Goal: Task Accomplishment & Management: Use online tool/utility

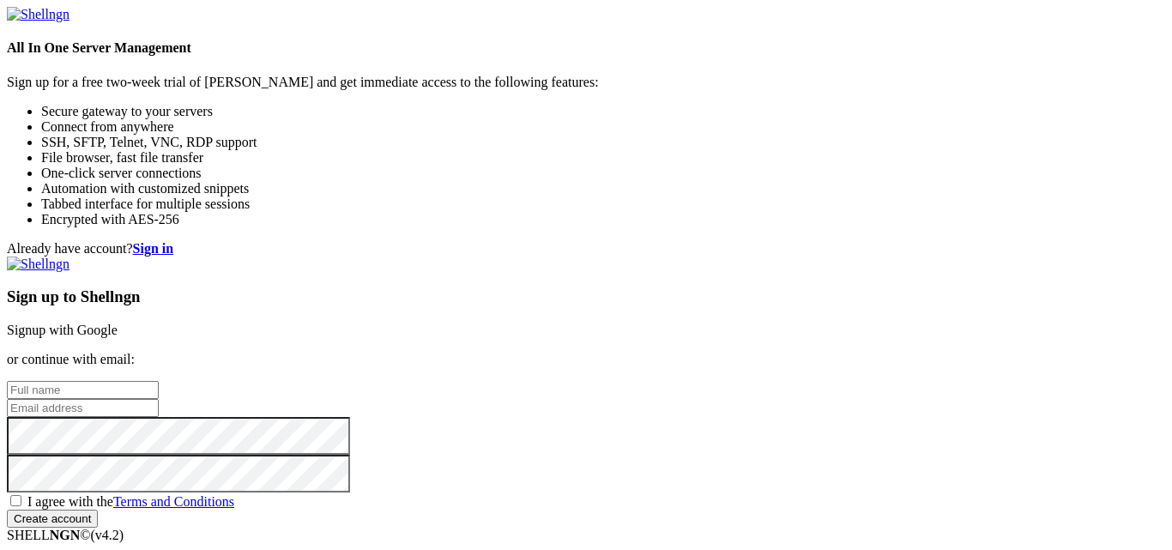
click at [159, 381] on input "text" at bounding box center [83, 390] width 152 height 18
type input "nn"
click at [159, 399] on input "email" at bounding box center [83, 408] width 152 height 18
type input "[EMAIL_ADDRESS][DOMAIN_NAME]"
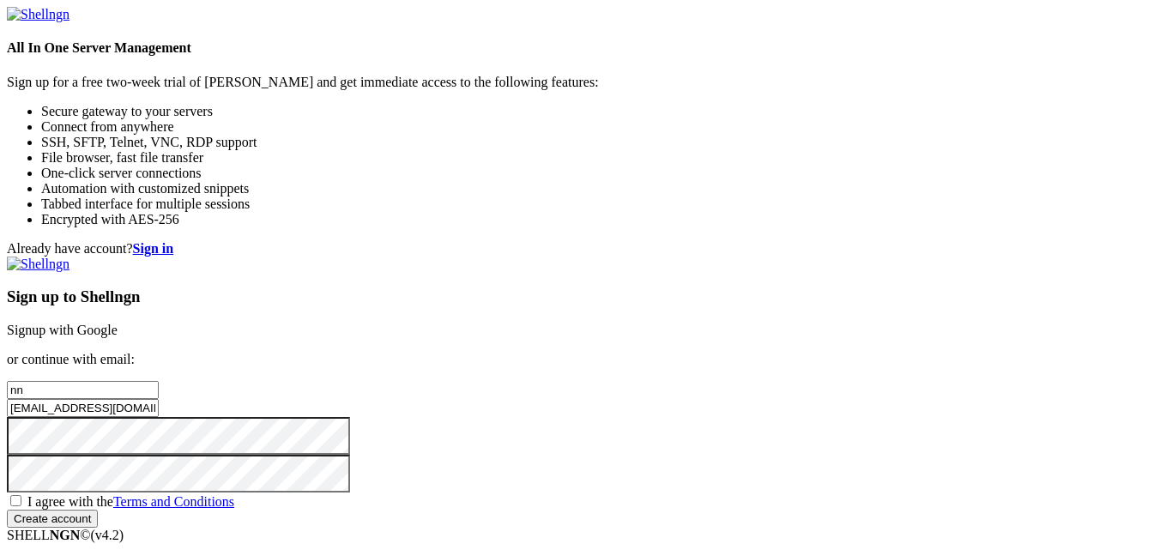
click at [234, 494] on span "I agree with the Terms and Conditions" at bounding box center [130, 501] width 207 height 15
click at [21, 495] on input "I agree with the Terms and Conditions" at bounding box center [15, 500] width 11 height 11
checkbox input "true"
click at [98, 510] on input "Create account" at bounding box center [52, 519] width 91 height 18
click at [7, 510] on input "Create account" at bounding box center [52, 519] width 91 height 18
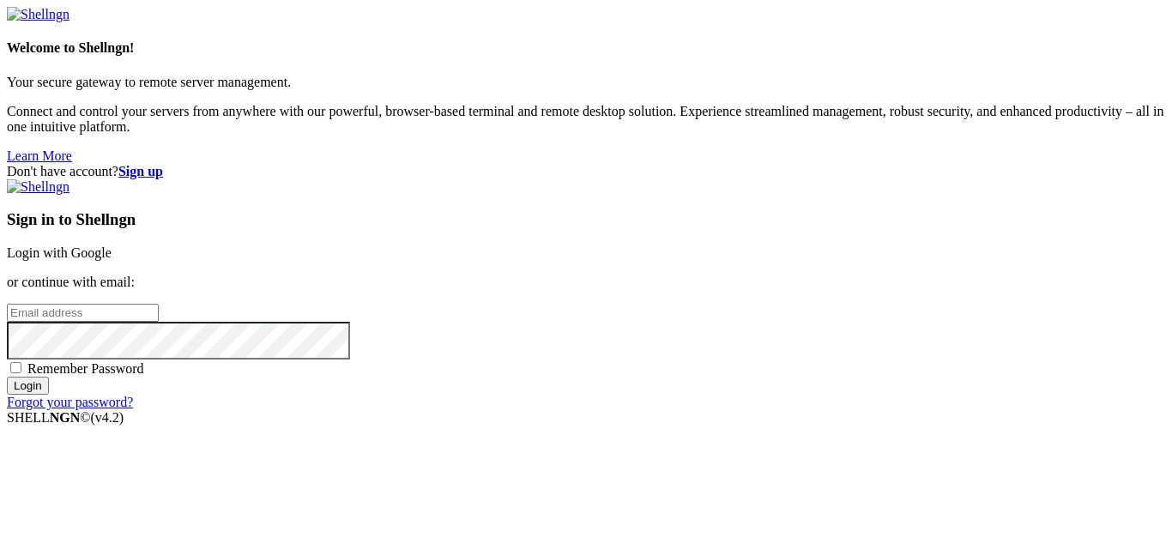
type input "[EMAIL_ADDRESS][DOMAIN_NAME]"
click at [49, 395] on input "Login" at bounding box center [28, 386] width 42 height 18
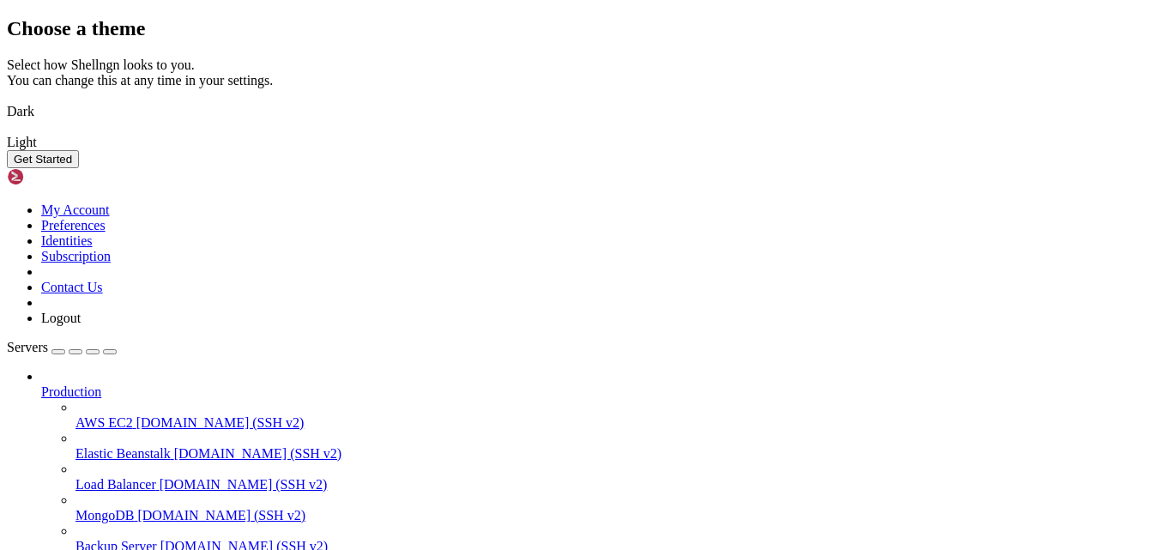
click at [7, 100] on img at bounding box center [7, 100] width 0 height 0
click at [79, 168] on button "Get Started" at bounding box center [43, 159] width 72 height 18
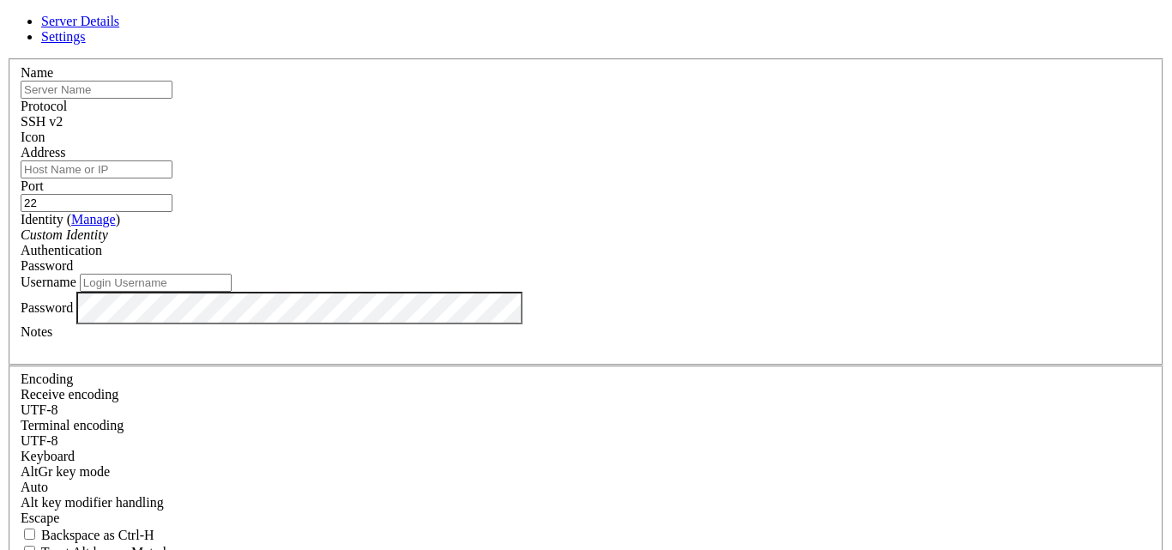
type input "[EMAIL_ADDRESS][DOMAIN_NAME]"
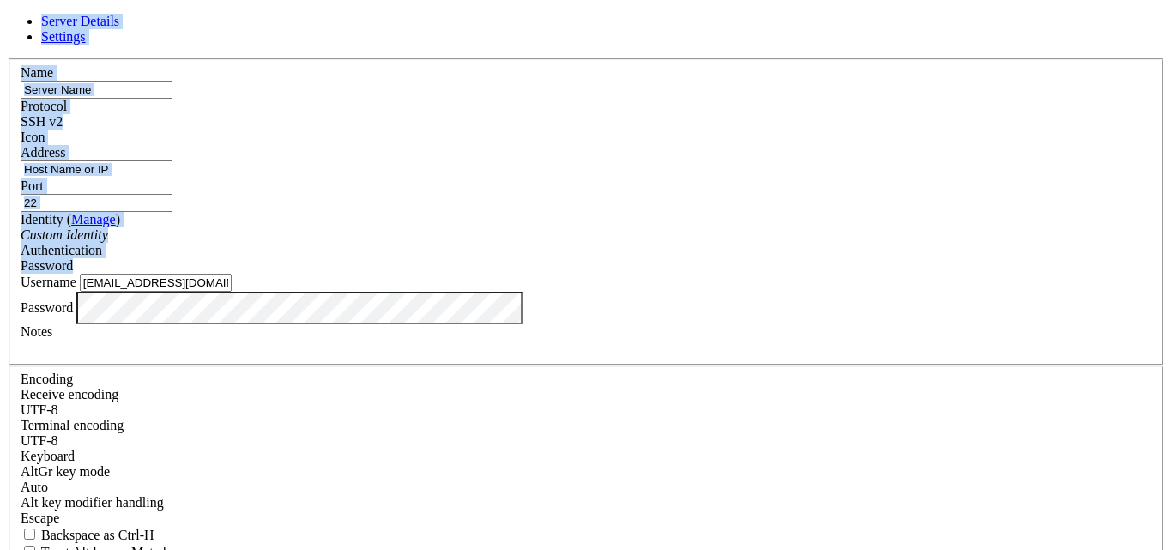
drag, startPoint x: 341, startPoint y: 24, endPoint x: 660, endPoint y: 267, distance: 401.0
click at [660, 267] on form "Server Details Settings Name Protocol SSH v2 Icon Address" at bounding box center [586, 368] width 1158 height 709
copy form "Server Details Settings Name Protocol SSH v2 Icon Address Port Identity ( Manag…"
click at [53, 80] on label "Name" at bounding box center [37, 72] width 33 height 15
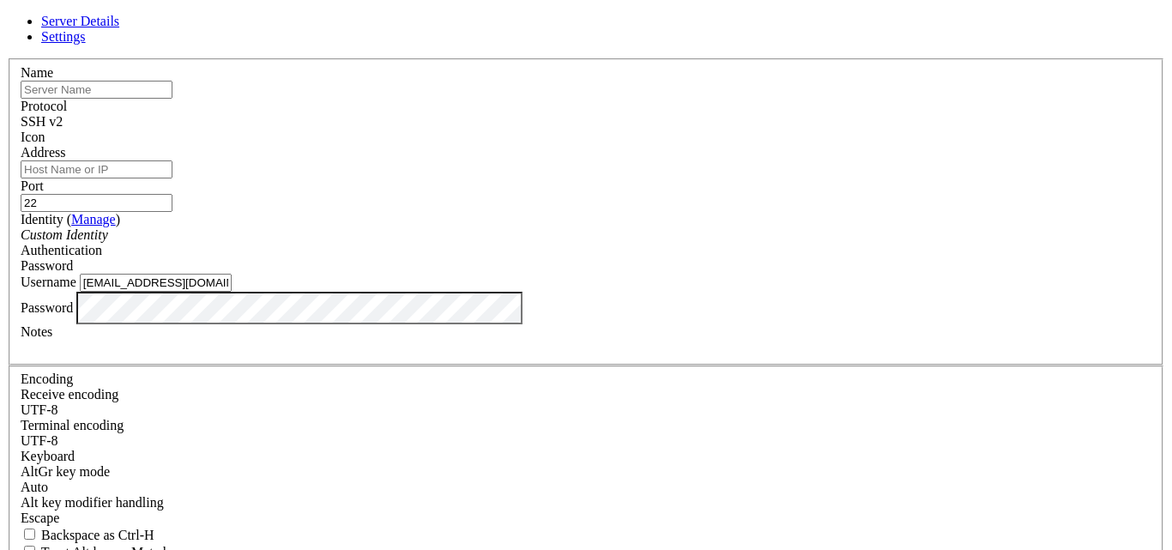
click at [172, 99] on input "text" at bounding box center [97, 90] width 152 height 18
paste input "Bandit Level"
type input "Bandit Levels learning"
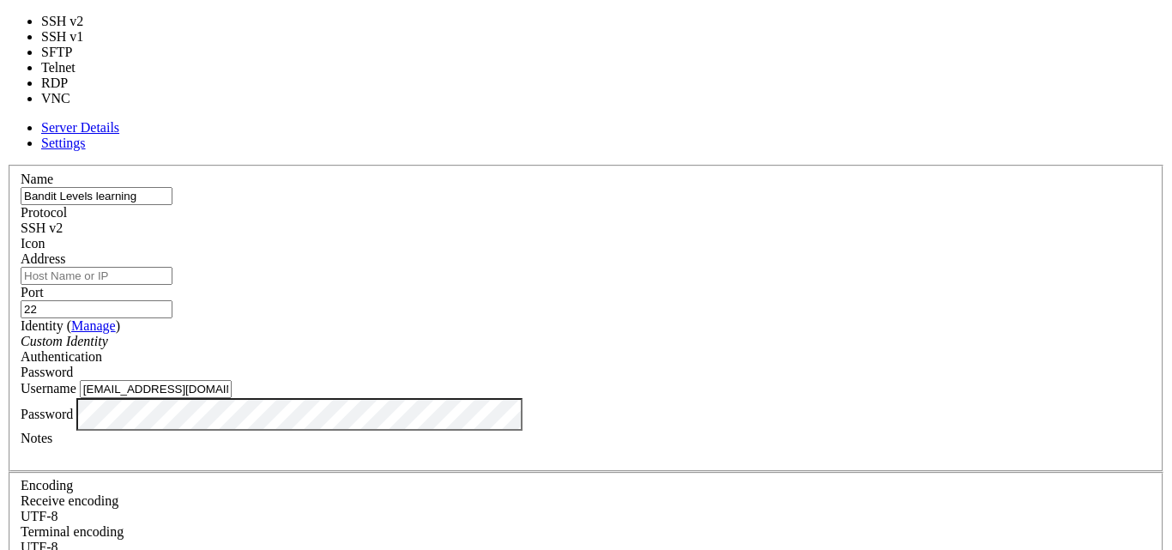
click at [698, 220] on div "SSH v2" at bounding box center [586, 227] width 1131 height 15
click at [44, 285] on label "Port" at bounding box center [32, 292] width 23 height 15
click at [172, 300] on input "22" at bounding box center [97, 309] width 152 height 18
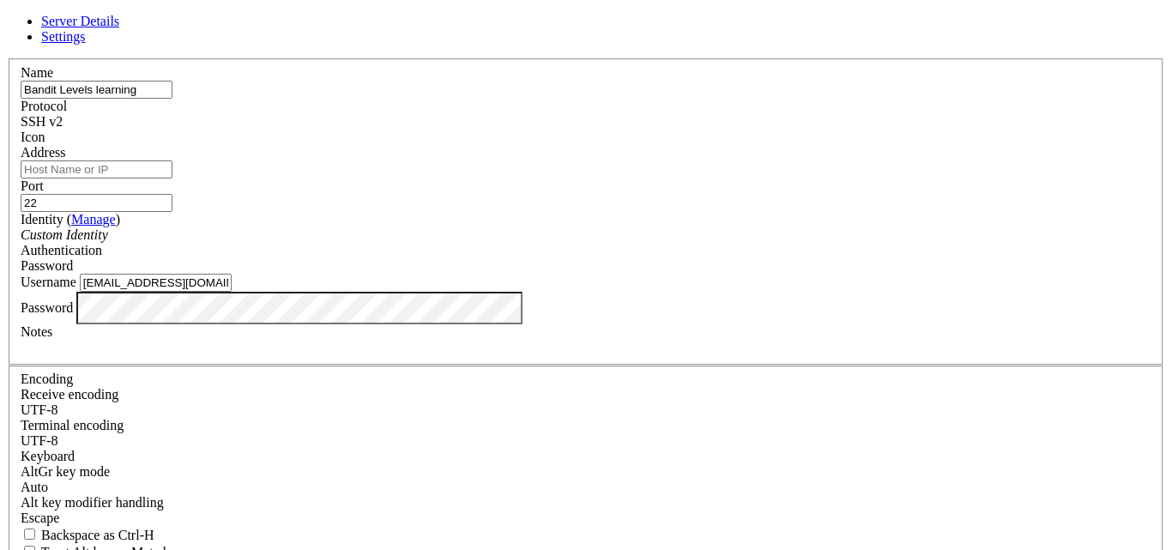
click at [172, 165] on input "Address" at bounding box center [97, 169] width 152 height 18
paste input "[DOMAIN_NAME]"
type input "[DOMAIN_NAME]"
click at [172, 194] on input "22" at bounding box center [97, 203] width 152 height 18
type input "2220"
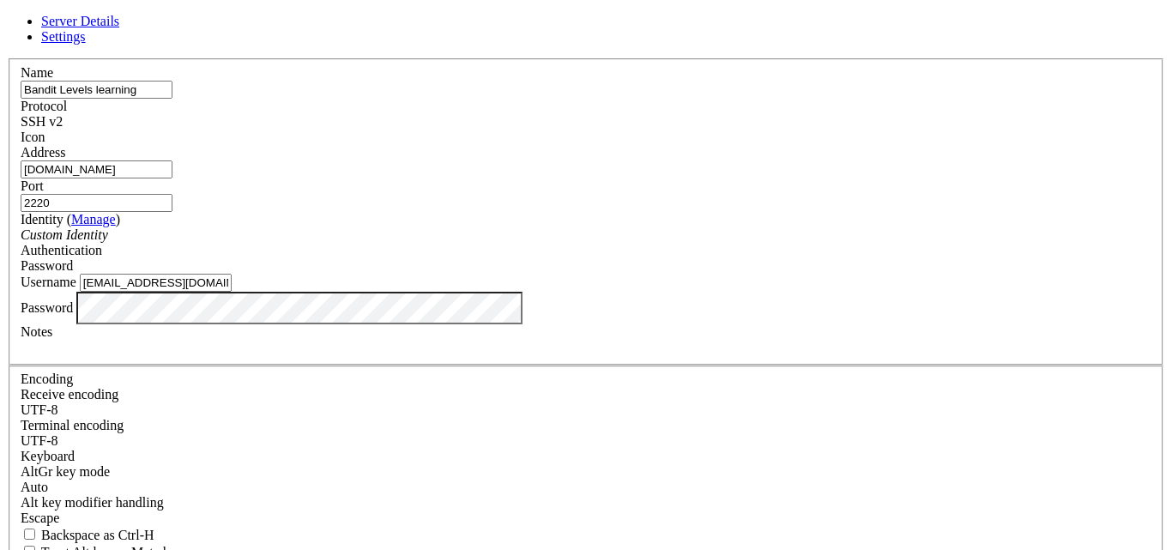
drag, startPoint x: 601, startPoint y: 305, endPoint x: 314, endPoint y: 329, distance: 287.5
click at [314, 329] on div "Server Details Settings Name Bandit Levels learning Protocol SSH v2 Icon" at bounding box center [586, 368] width 1158 height 709
paste input "bandit0"
type input "bandit0"
click at [321, 371] on div "Server Details Settings Name Bandit Levels learning Protocol SSH v2 Icon" at bounding box center [586, 368] width 1158 height 709
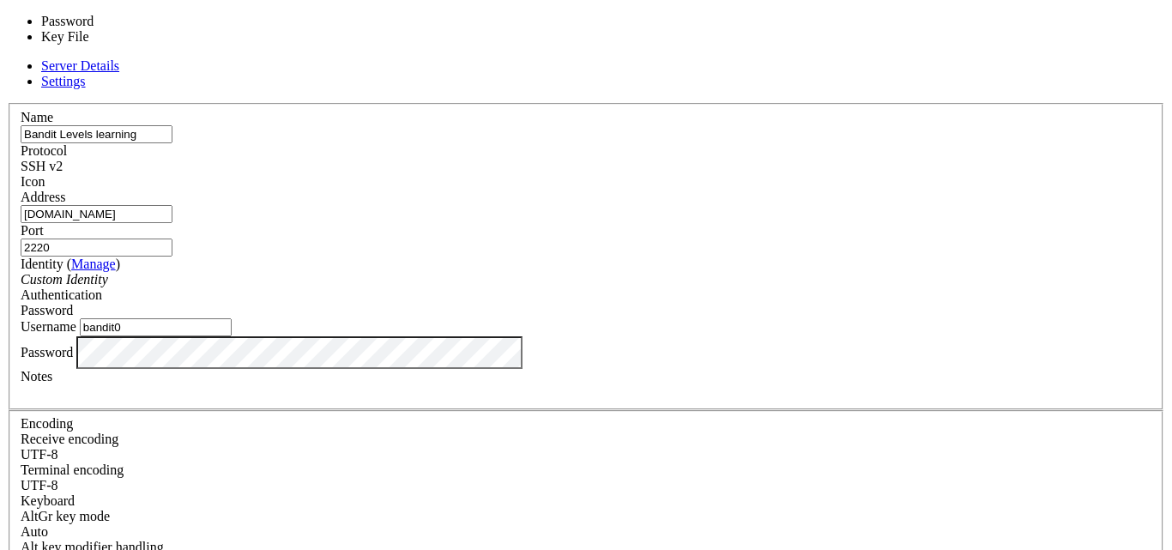
click at [707, 303] on div "Password" at bounding box center [586, 310] width 1131 height 15
click at [76, 319] on label "Username" at bounding box center [49, 326] width 56 height 15
click at [232, 318] on input "bandit0" at bounding box center [156, 327] width 152 height 18
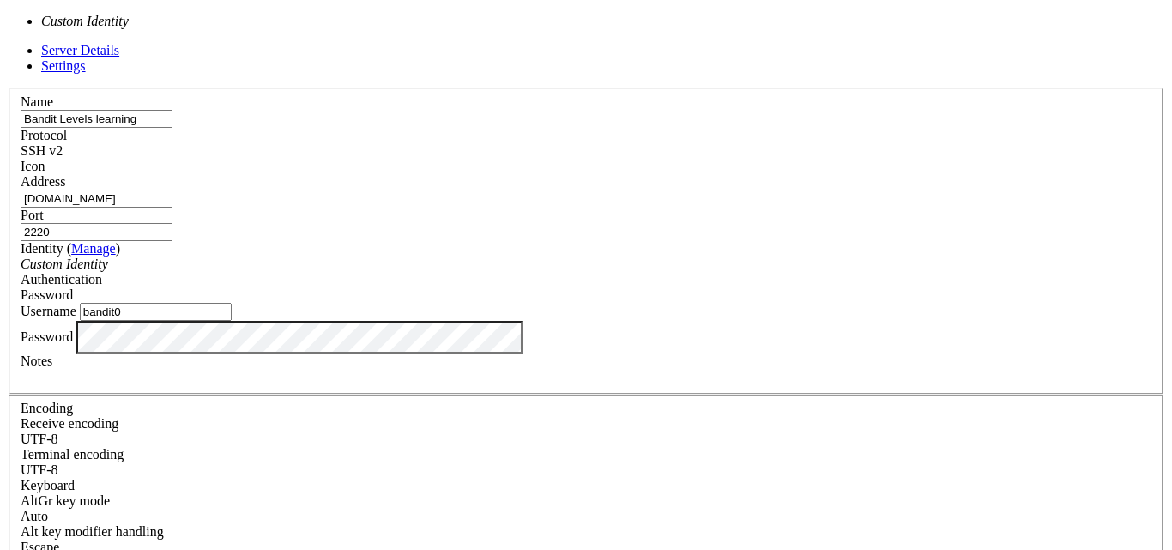
click at [585, 257] on div "Custom Identity" at bounding box center [586, 264] width 1131 height 15
click at [76, 304] on label "Username" at bounding box center [49, 311] width 56 height 15
click at [232, 303] on input "bandit0" at bounding box center [156, 312] width 152 height 18
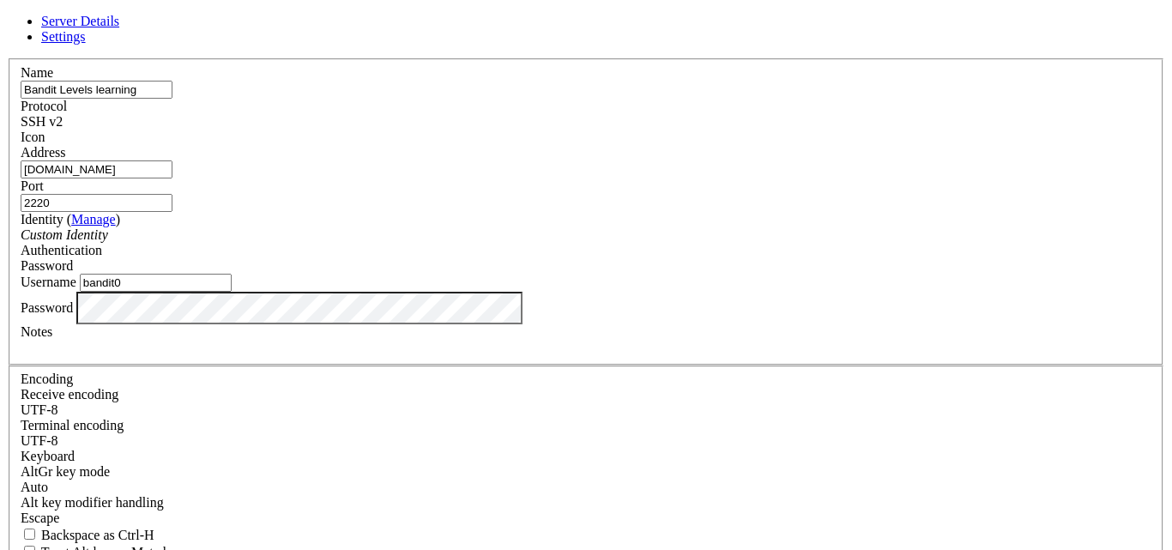
scroll to position [0, 0]
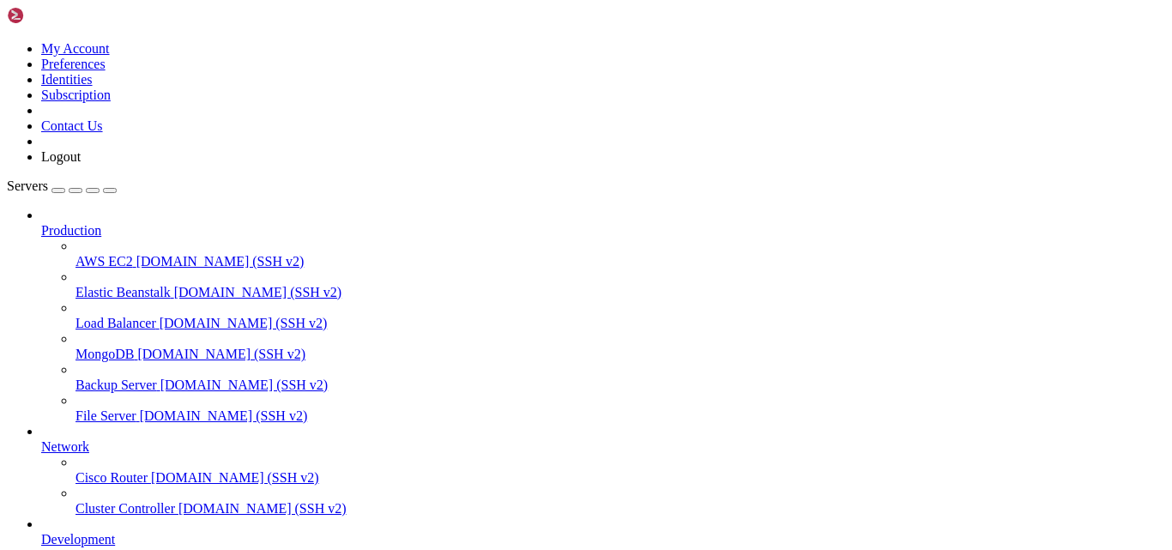
scroll to position [142, 0]
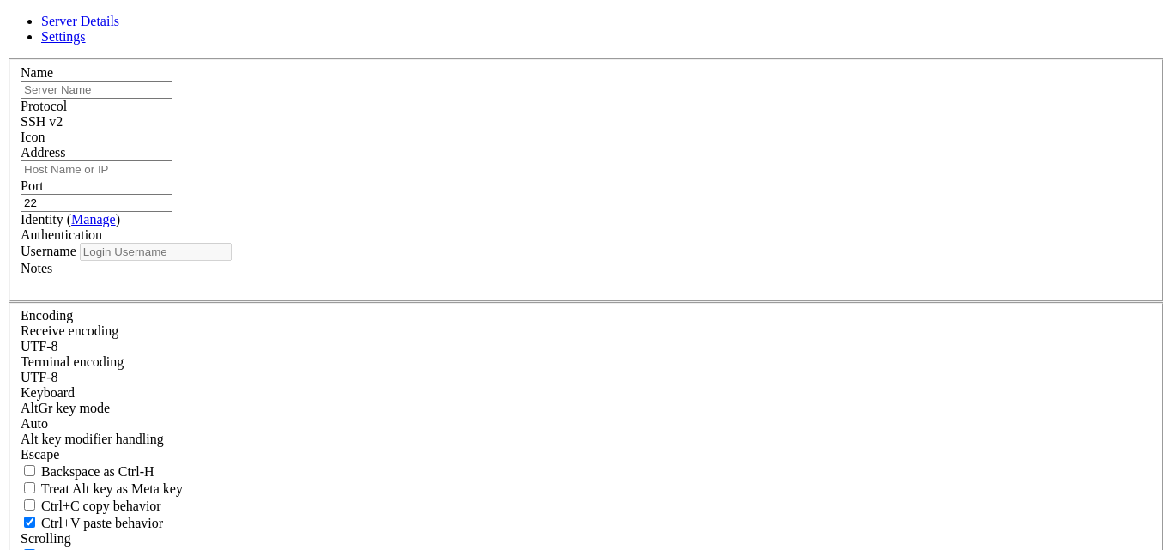
type input "asfghjkl.a6qr8@simplelogin.com"
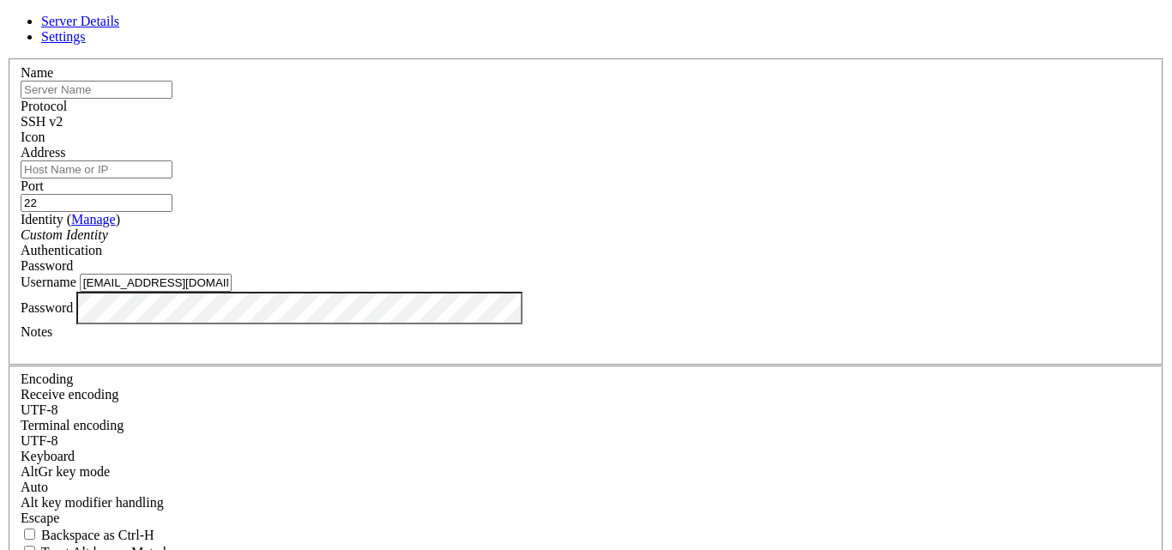
click at [172, 99] on input "text" at bounding box center [97, 90] width 152 height 18
type input "Bandit Levels learning"
click at [172, 178] on input "Address" at bounding box center [97, 169] width 152 height 18
type input "[DOMAIN_NAME]"
click at [172, 194] on input "22" at bounding box center [97, 203] width 152 height 18
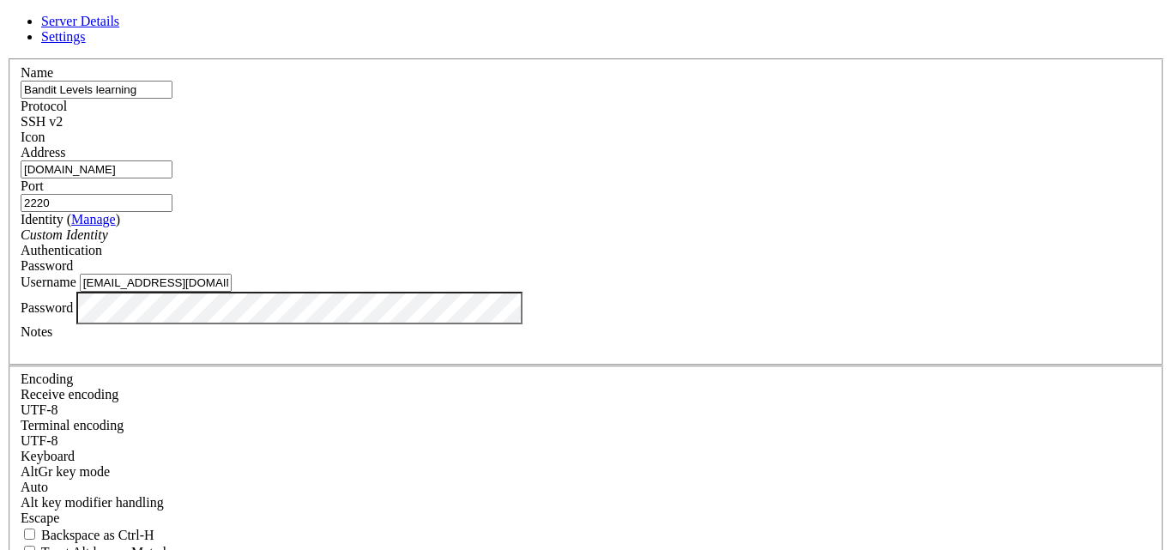
scroll to position [4, 0]
type input "2220"
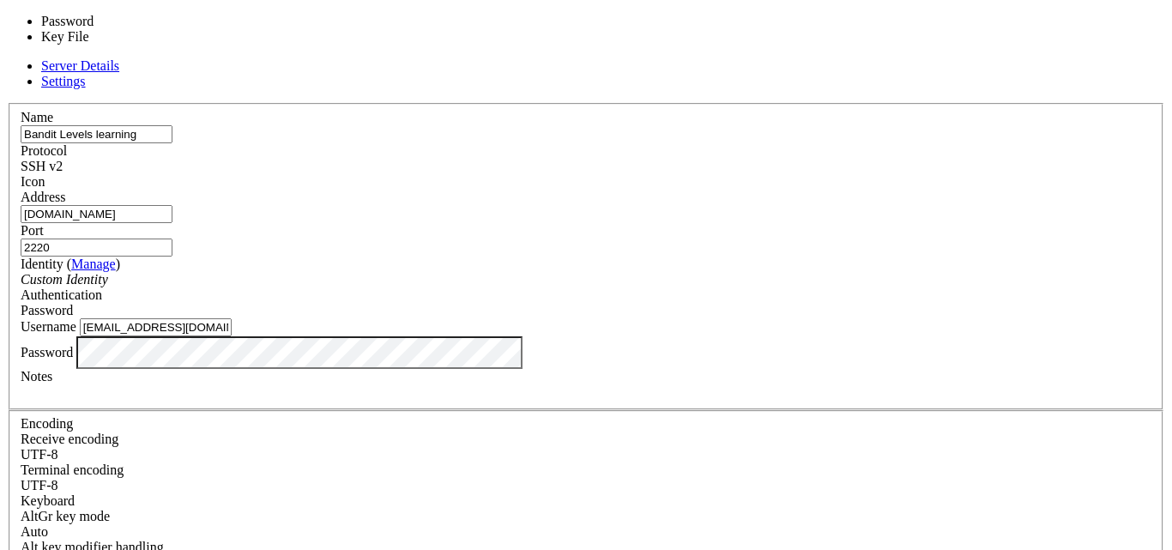
click at [73, 303] on span "Password" at bounding box center [47, 310] width 52 height 15
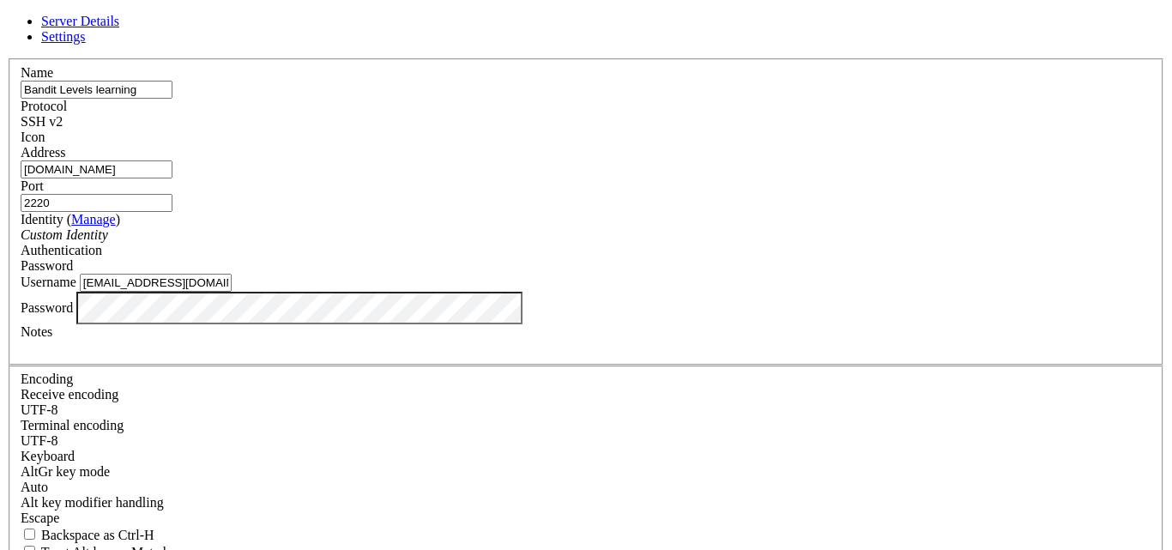
click at [73, 258] on span "Password" at bounding box center [47, 265] width 52 height 15
drag, startPoint x: 589, startPoint y: 297, endPoint x: 338, endPoint y: 353, distance: 256.7
click at [338, 353] on div "Name Bandit Levels learning Protocol SSH v2 Icon Address bandit.labs.overthewir…" at bounding box center [586, 373] width 1158 height 631
drag, startPoint x: 578, startPoint y: 295, endPoint x: 331, endPoint y: 269, distance: 248.5
click at [331, 269] on div "Name Bandit Levels learning Protocol SSH v2 Icon Address bandit.labs.overthewir…" at bounding box center [586, 373] width 1158 height 631
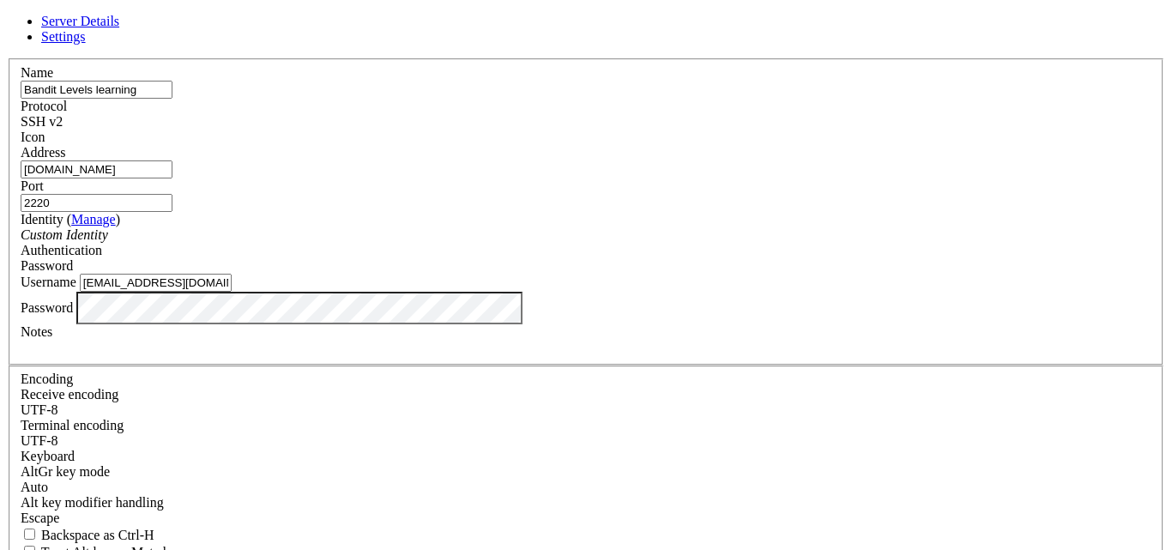
paste input "bandit0"
type input "bandit0"
click at [347, 374] on div "Name Bandit Levels learning Protocol SSH v2 Icon Address bandit.labs.overthewir…" at bounding box center [586, 373] width 1158 height 631
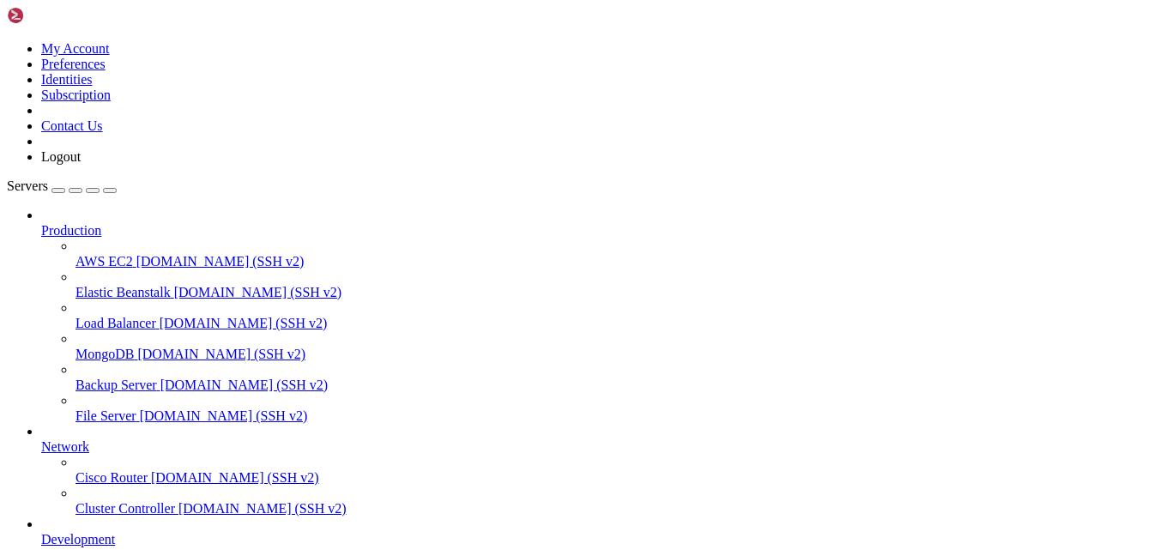
scroll to position [188, 0]
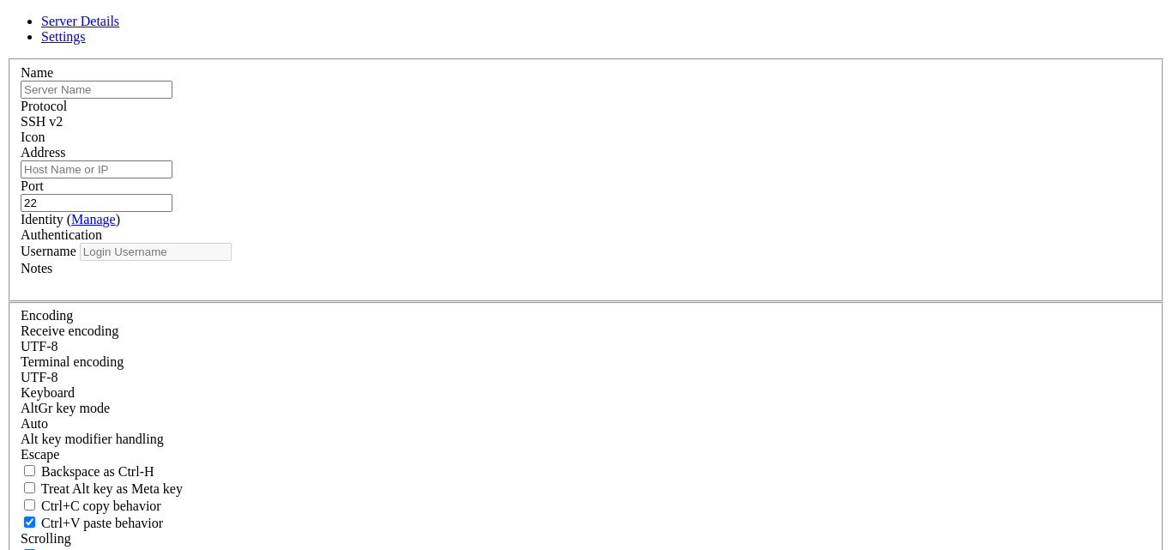
type input "asfghjkl.a6qr8@simplelogin.com"
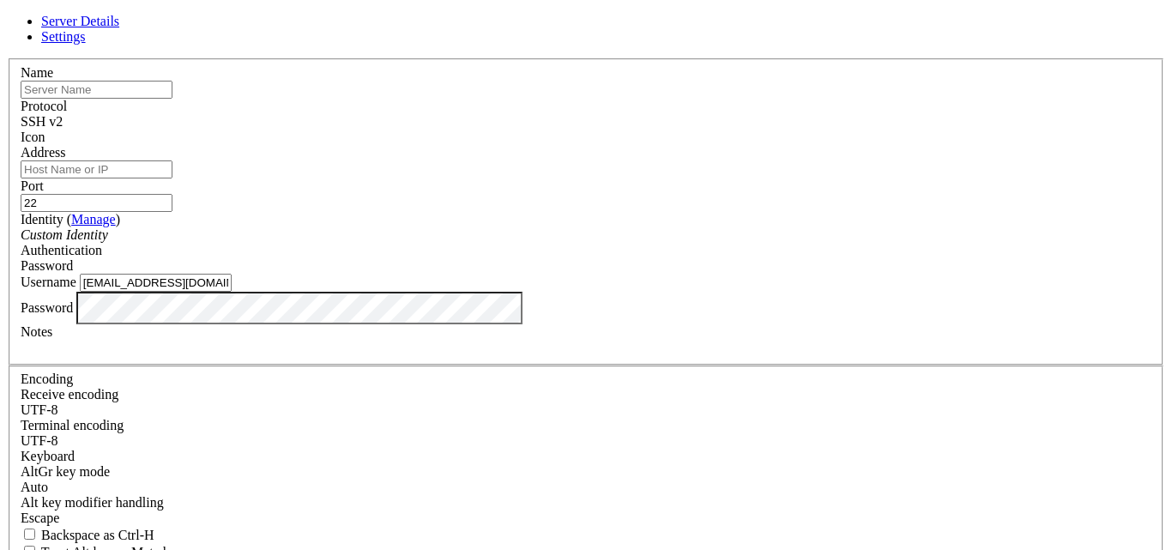
click at [535, 99] on div "Name" at bounding box center [586, 81] width 1131 height 33
click at [172, 99] on input "text" at bounding box center [97, 90] width 152 height 18
type input "Bandit Levels learning"
click at [172, 173] on input "Address" at bounding box center [97, 169] width 152 height 18
type input "[DOMAIN_NAME]"
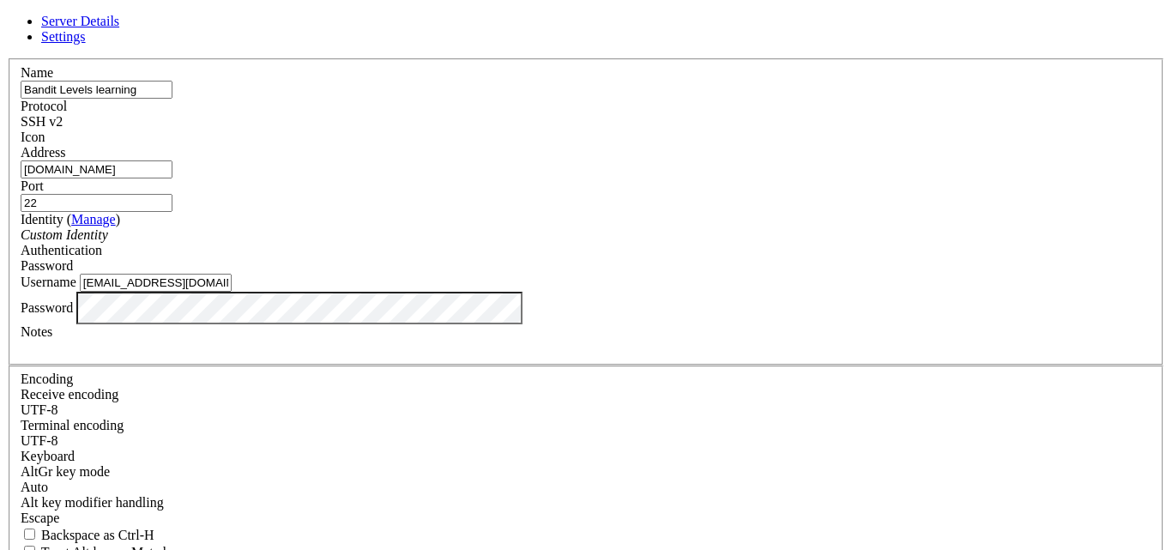
click at [172, 194] on input "22" at bounding box center [97, 203] width 152 height 18
type input "2220"
drag, startPoint x: 607, startPoint y: 305, endPoint x: 312, endPoint y: 278, distance: 296.3
click at [312, 278] on div "Server Details Settings Name Bandit Levels learning Protocol SSH v2 Icon" at bounding box center [586, 368] width 1158 height 709
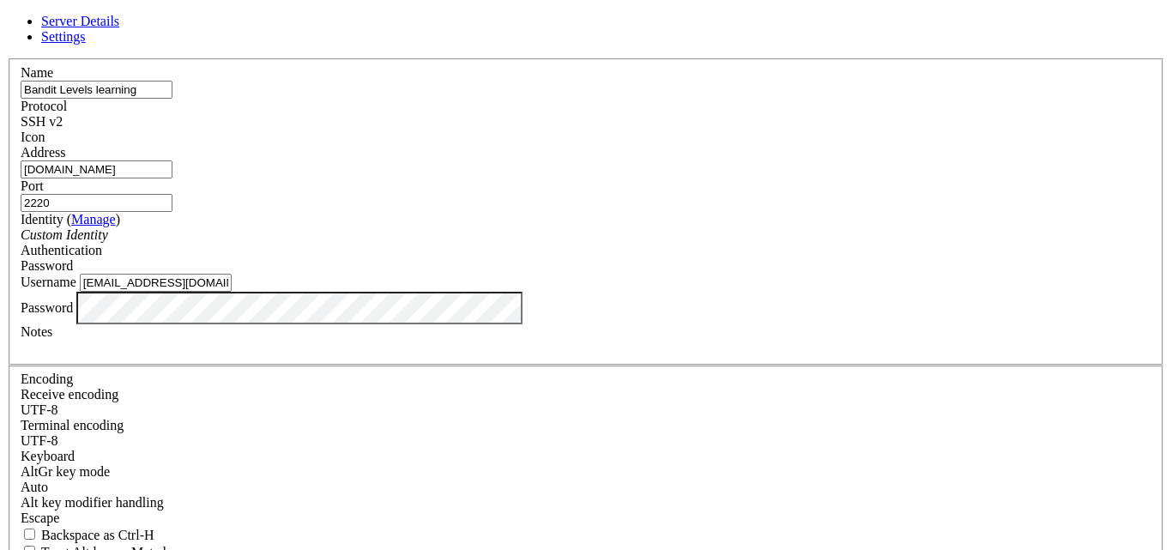
click at [403, 324] on div "Password" at bounding box center [586, 308] width 1131 height 33
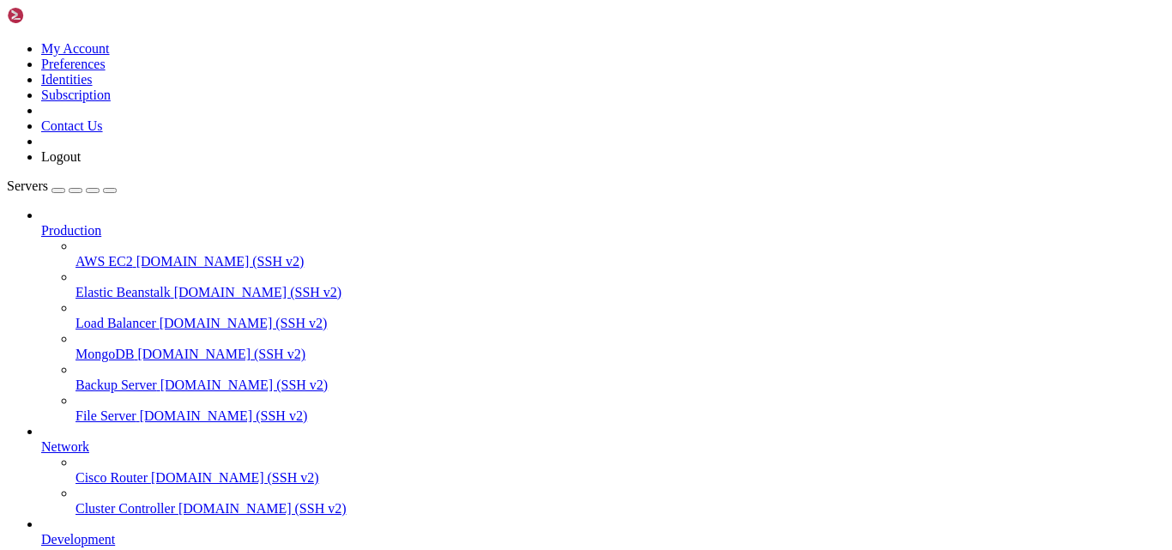
scroll to position [233, 0]
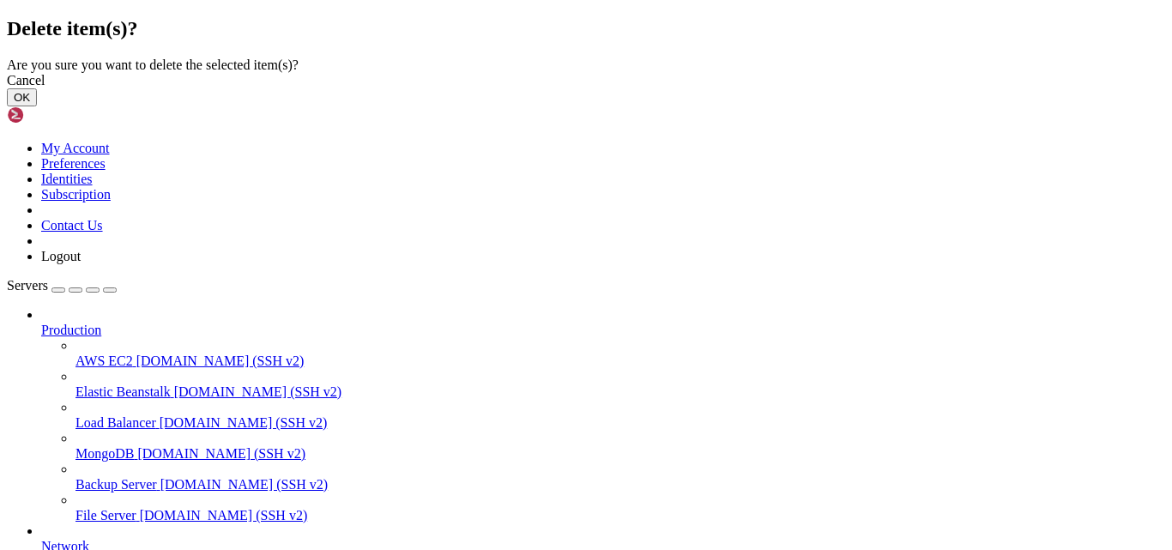
scroll to position [963, 0]
click at [37, 106] on button "OK" at bounding box center [22, 97] width 30 height 18
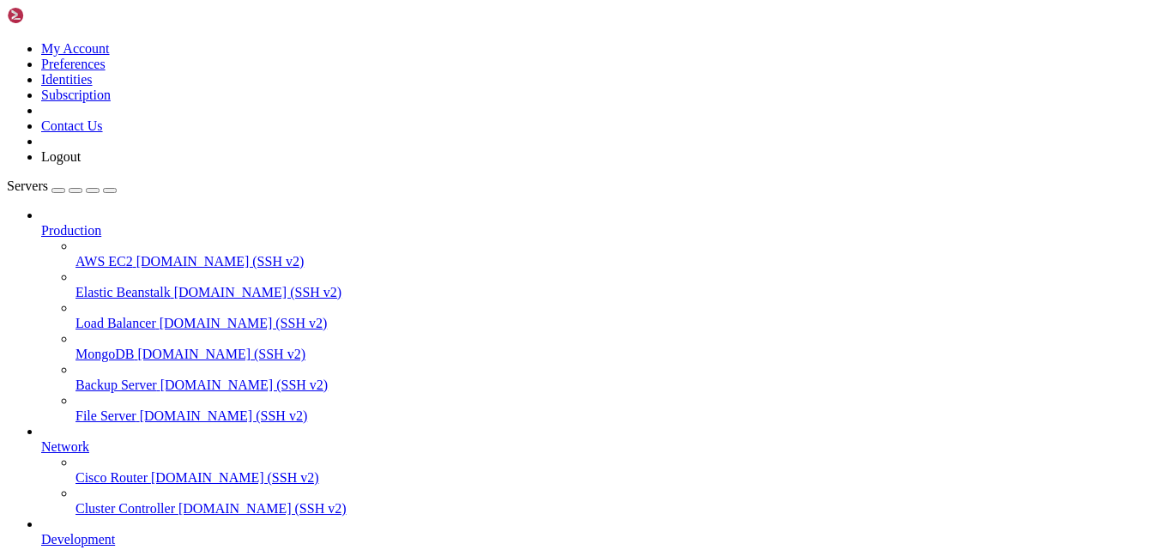
scroll to position [188, 0]
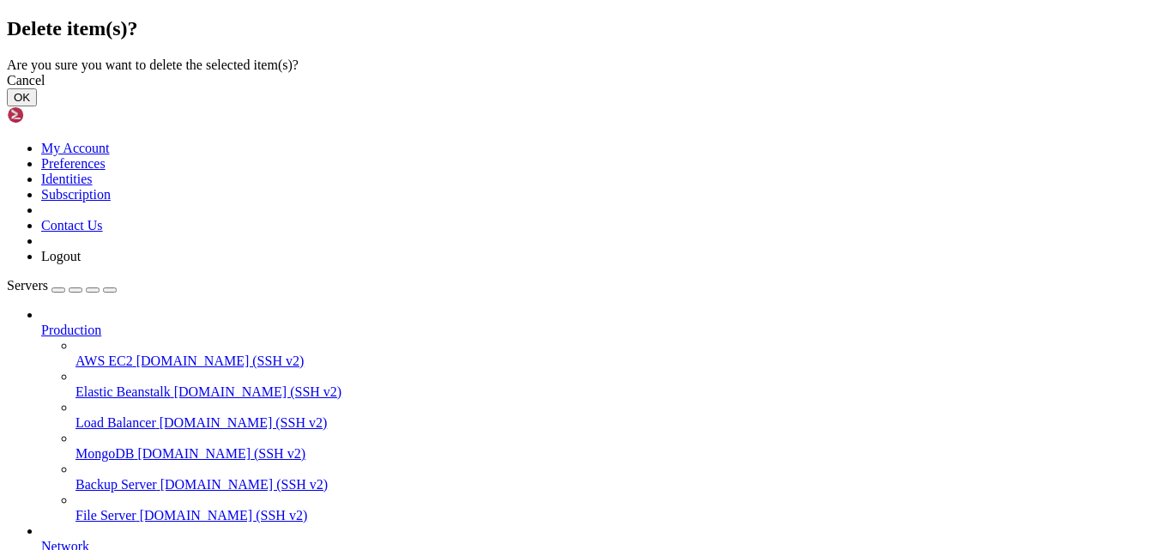
click at [37, 106] on button "OK" at bounding box center [22, 97] width 30 height 18
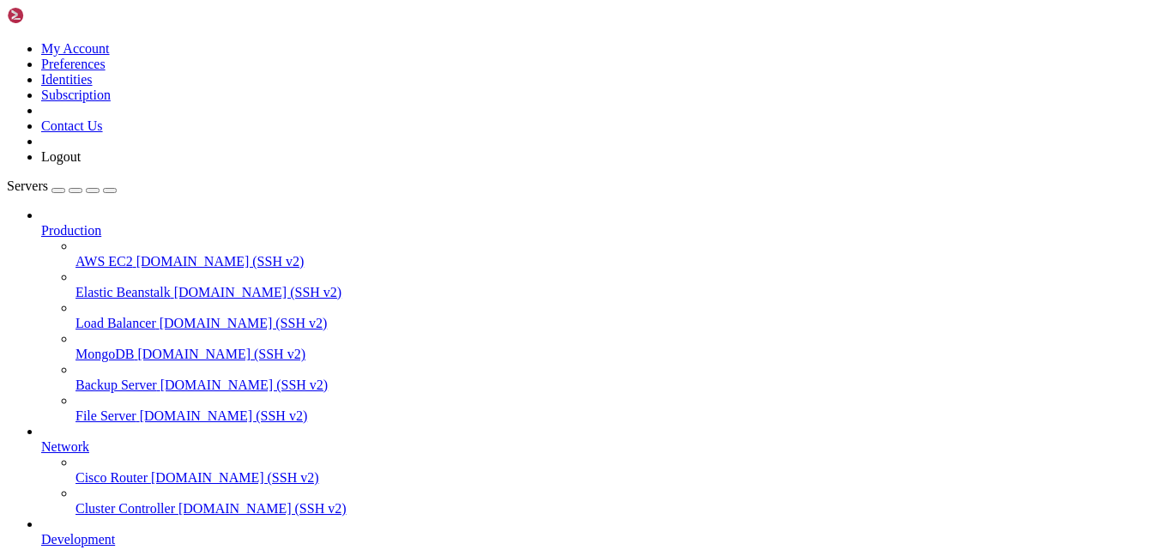
scroll to position [142, 0]
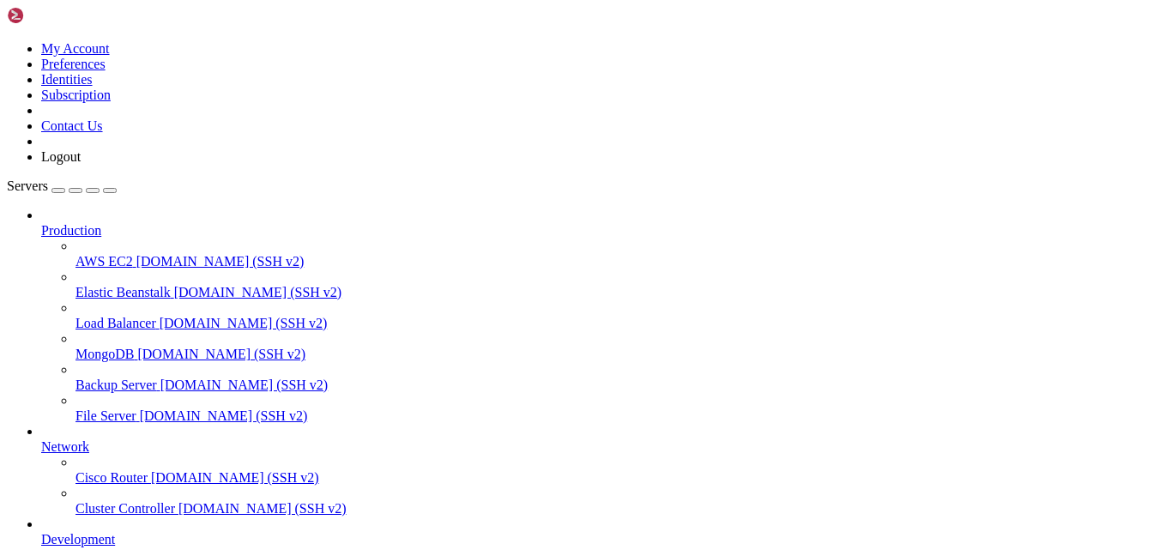
drag, startPoint x: 275, startPoint y: 1355, endPoint x: 608, endPoint y: 1363, distance: 333.9
drag, startPoint x: 281, startPoint y: 1332, endPoint x: 562, endPoint y: 1334, distance: 281.4
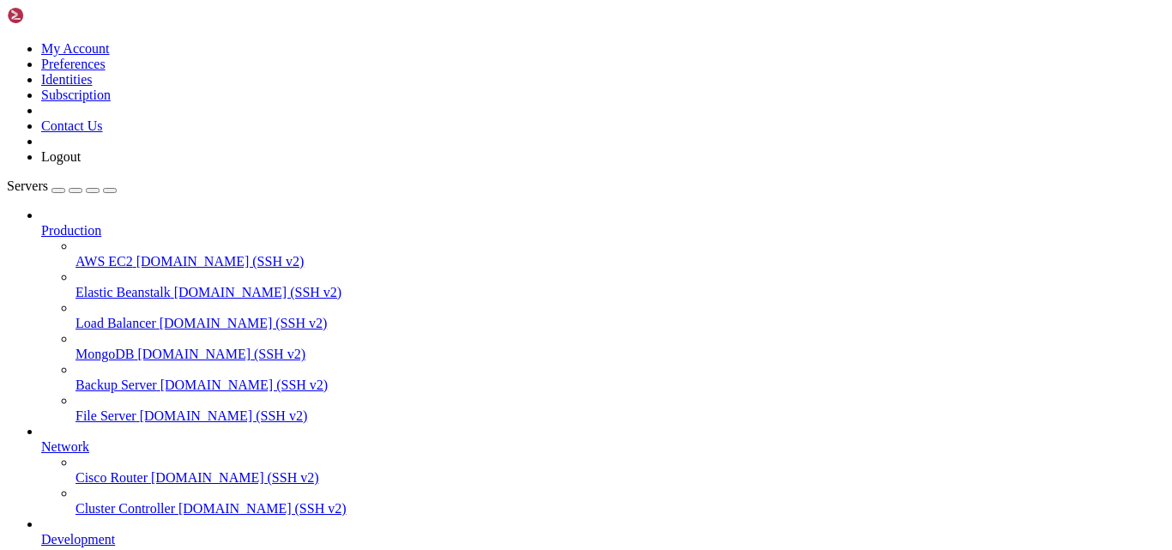
drag, startPoint x: 279, startPoint y: 1332, endPoint x: 547, endPoint y: 1340, distance: 268.6
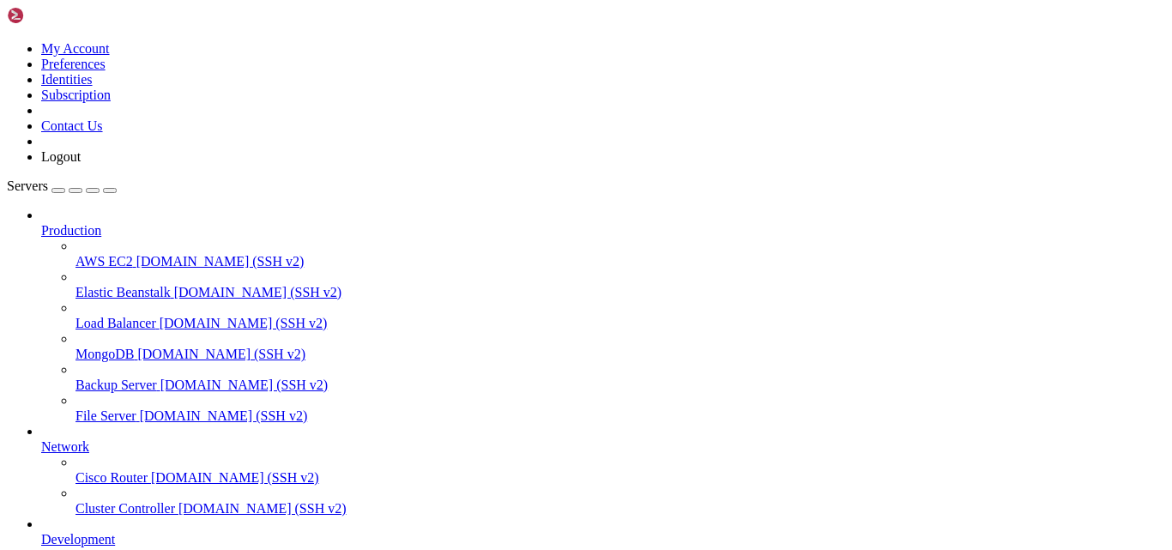
drag, startPoint x: 279, startPoint y: 1259, endPoint x: 480, endPoint y: 1271, distance: 201.9
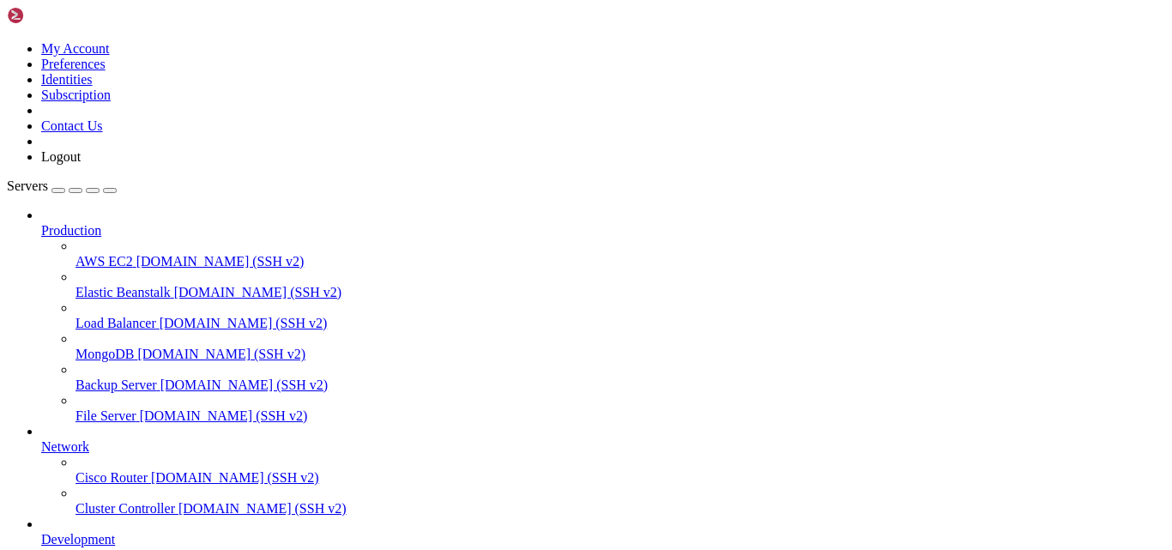
drag, startPoint x: 138, startPoint y: 1261, endPoint x: 503, endPoint y: 1261, distance: 364.6
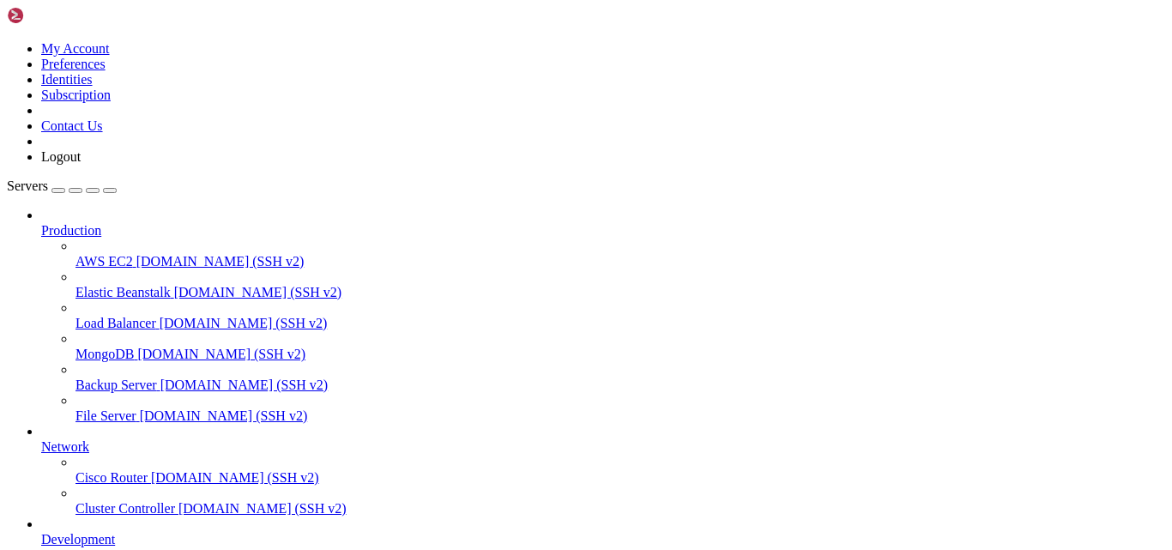
drag, startPoint x: 8, startPoint y: 1365, endPoint x: 175, endPoint y: 1369, distance: 167.4
drag, startPoint x: 220, startPoint y: 1384, endPoint x: 233, endPoint y: 1365, distance: 22.8
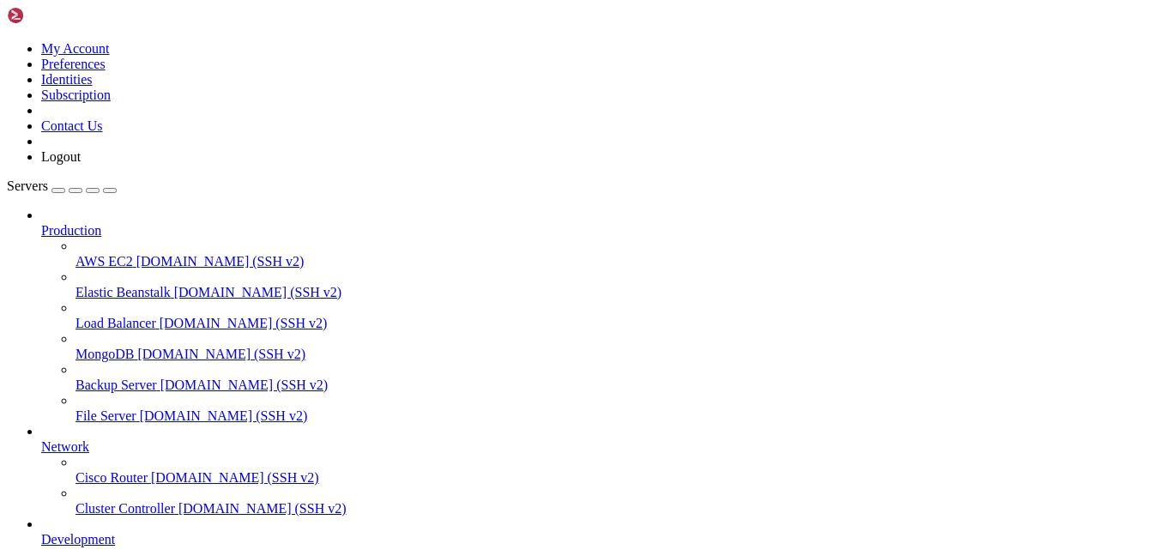
drag, startPoint x: 233, startPoint y: 1340, endPoint x: 14, endPoint y: 1337, distance: 219.7
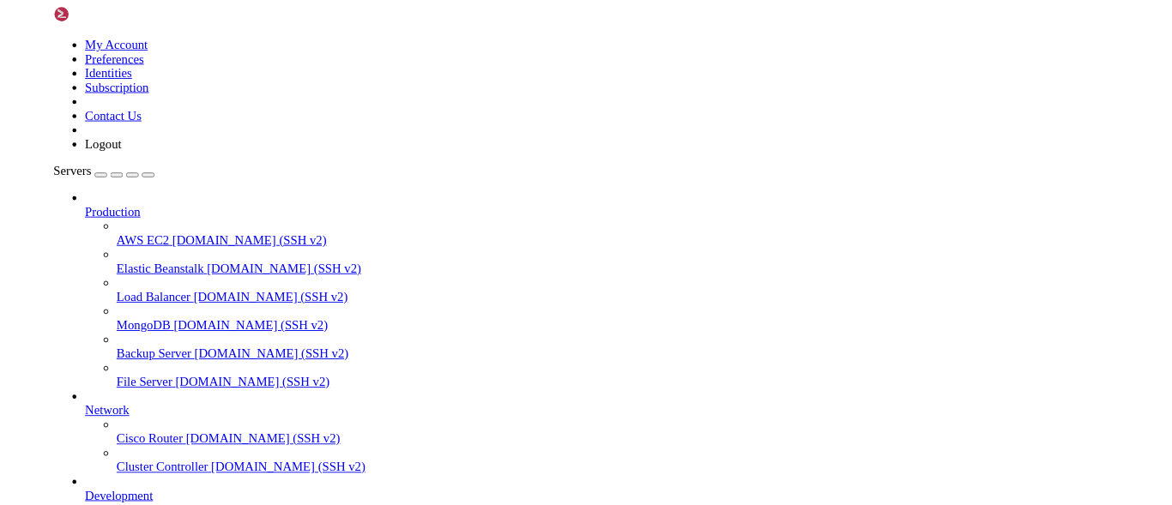
scroll to position [1444, 0]
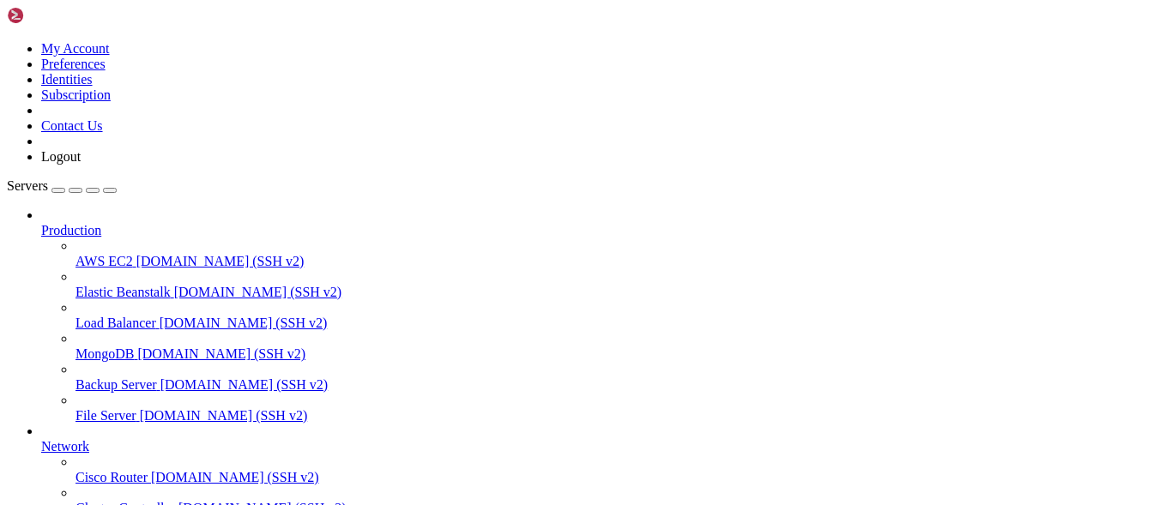
scroll to position [1488, 0]
drag, startPoint x: 150, startPoint y: 1201, endPoint x: 514, endPoint y: 1205, distance: 363.8
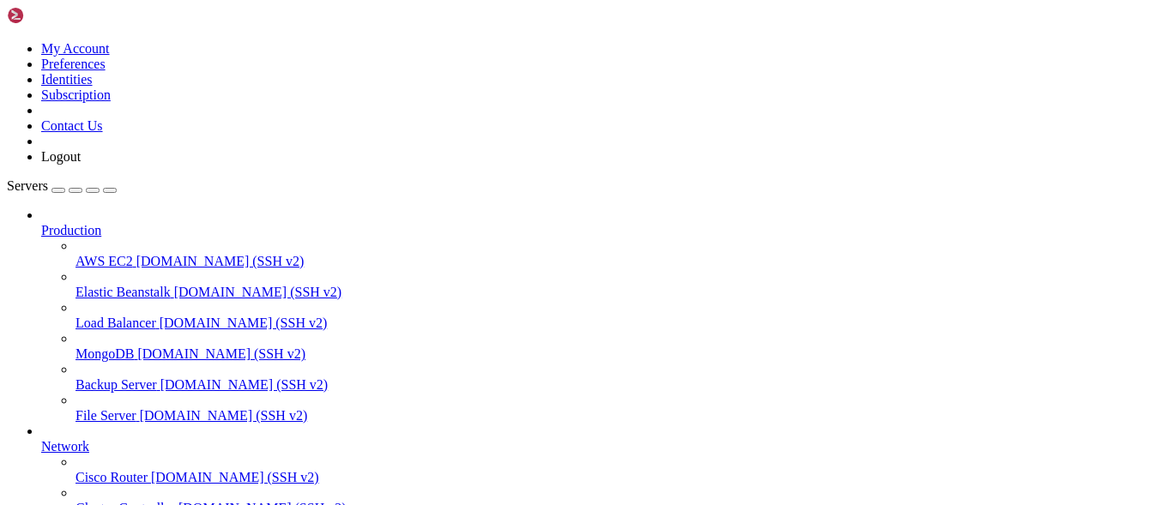
drag, startPoint x: 148, startPoint y: 1168, endPoint x: 521, endPoint y: 1168, distance: 373.2
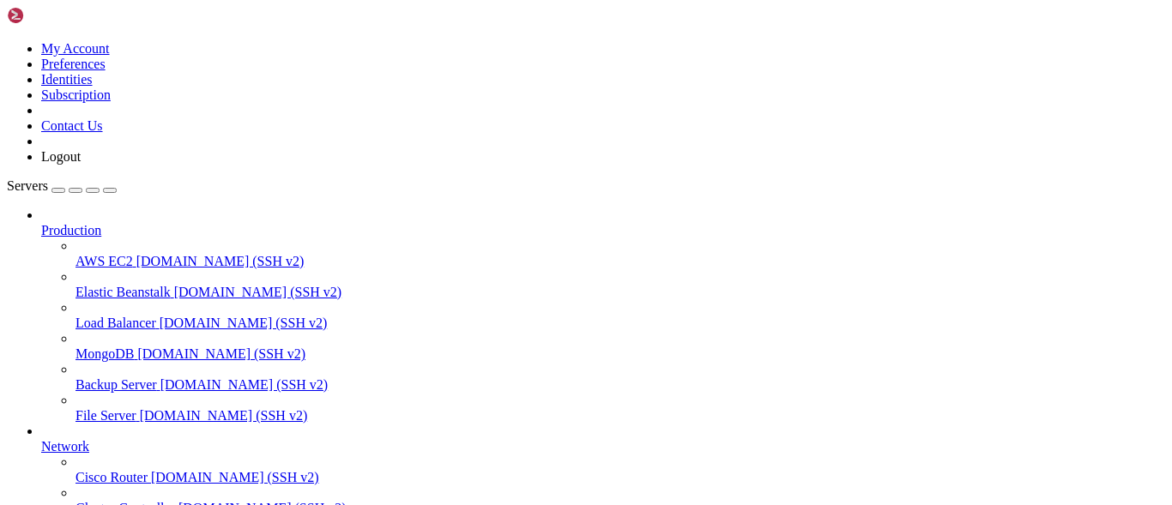
scroll to position [1531, 0]
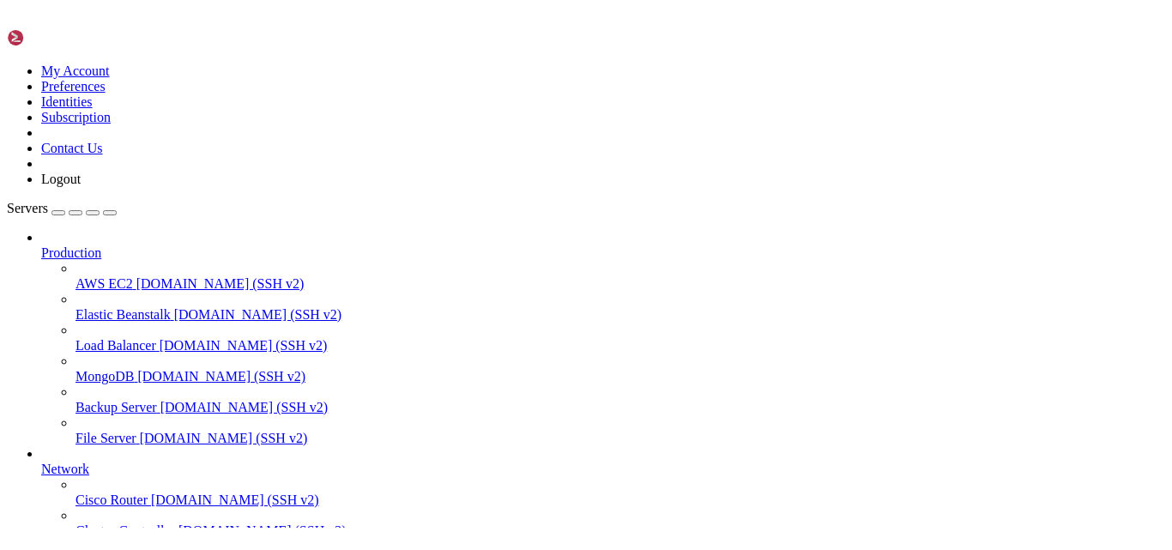
scroll to position [1546, 0]
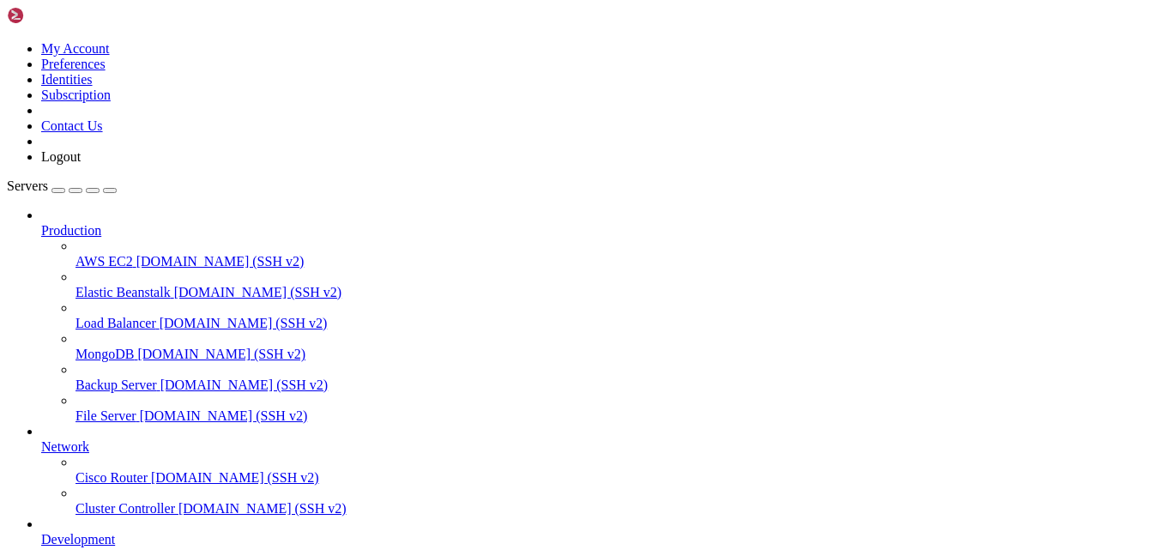
scroll to position [142, 0]
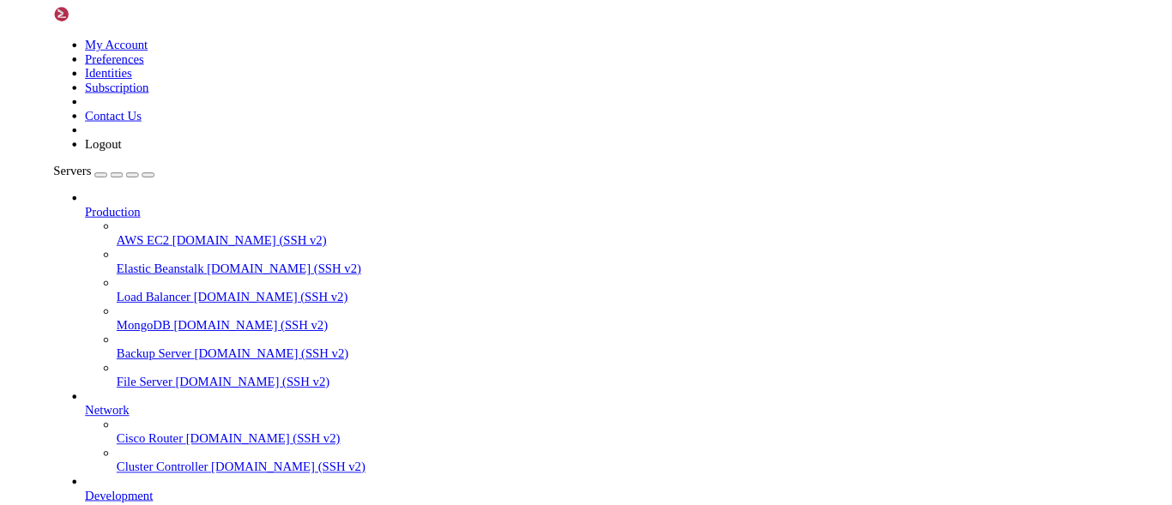
scroll to position [8, 2]
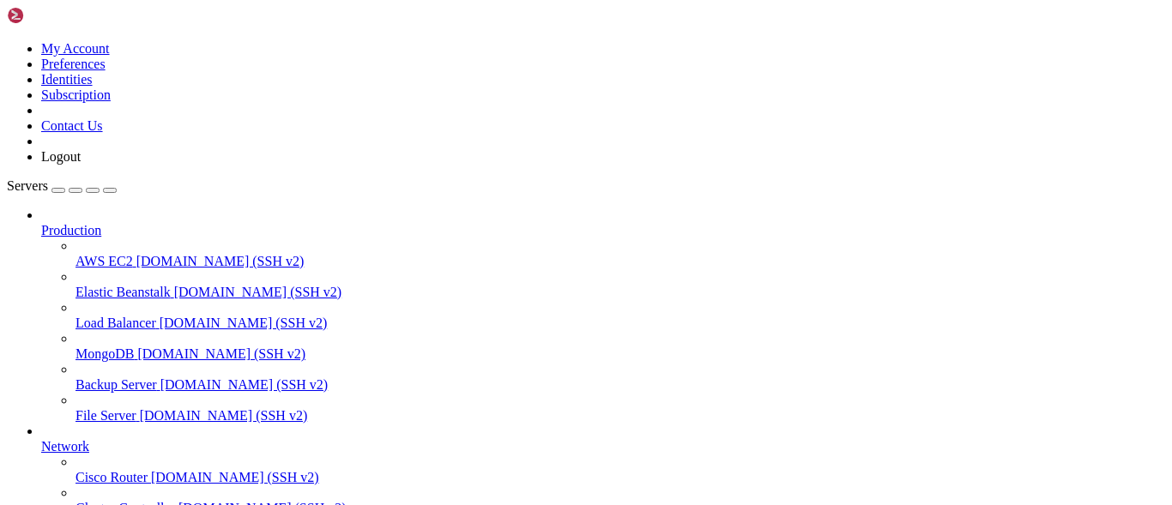
scroll to position [1079, 0]
drag, startPoint x: 11, startPoint y: 1283, endPoint x: 261, endPoint y: 1270, distance: 250.0
drag, startPoint x: 15, startPoint y: 1287, endPoint x: 538, endPoint y: 1338, distance: 525.8
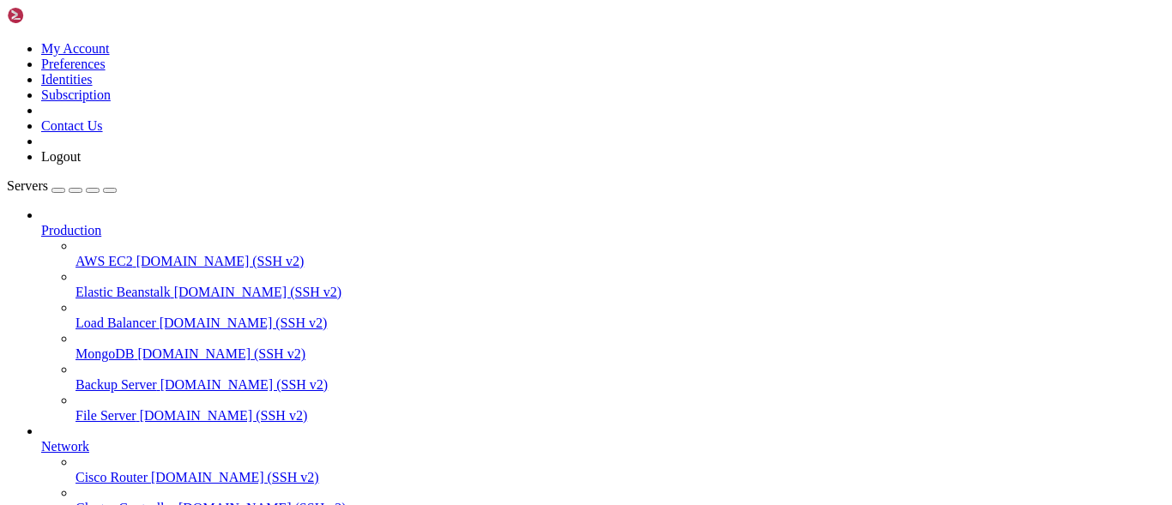
scroll to position [187, 0]
